Goal: Check status

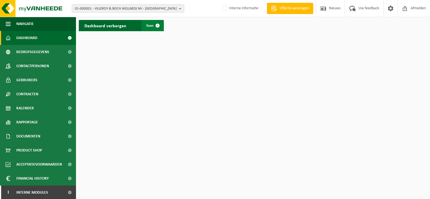
click at [157, 29] on span at bounding box center [157, 25] width 11 height 11
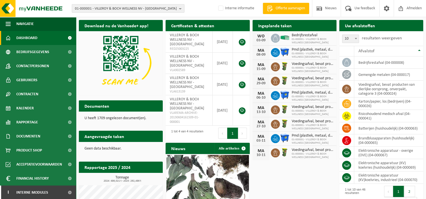
click at [99, 12] on span "01-000001 - VILLEROY & BOCH WELLNESS NV - ROESELARE" at bounding box center [126, 9] width 102 height 8
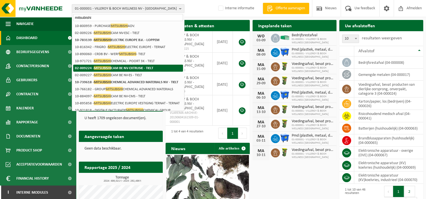
type input "mitsubishi"
click at [150, 69] on strong "02-009224 - MITSUBISHI CAM BE NV-EXTRUSIE - TIELT" at bounding box center [114, 68] width 78 height 4
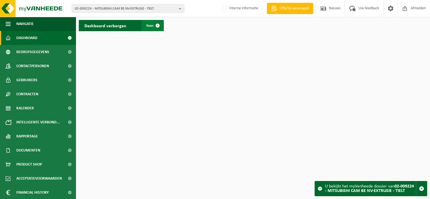
click at [149, 26] on span "Toon" at bounding box center [149, 26] width 7 height 4
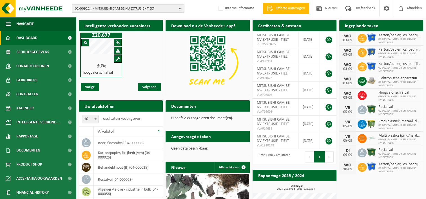
click at [106, 36] on h1 "Z20.677" at bounding box center [101, 36] width 39 height 6
click at [103, 55] on div at bounding box center [102, 50] width 24 height 25
